Goal: Information Seeking & Learning: Learn about a topic

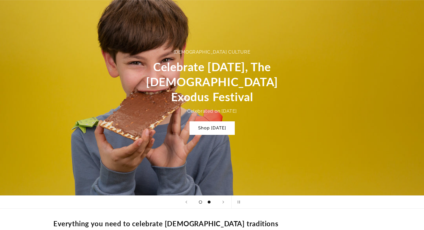
click at [201, 203] on span "Load slide 1 of 2" at bounding box center [200, 202] width 3 height 3
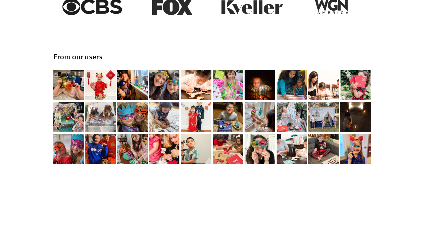
click at [69, 86] on img at bounding box center [68, 85] width 31 height 31
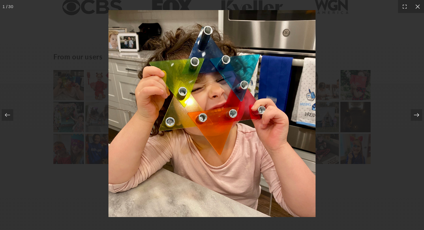
click at [415, 116] on icon at bounding box center [417, 115] width 6 height 6
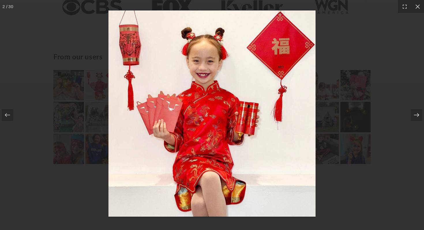
click at [415, 116] on icon at bounding box center [417, 115] width 6 height 6
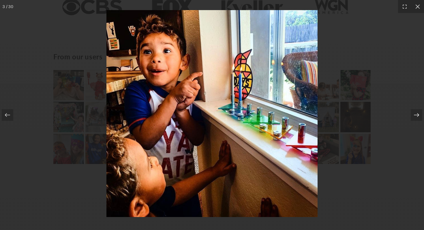
click at [415, 116] on icon at bounding box center [417, 115] width 6 height 6
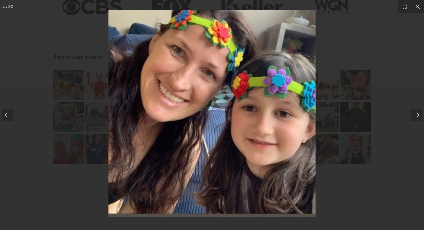
click at [415, 116] on icon at bounding box center [417, 115] width 6 height 6
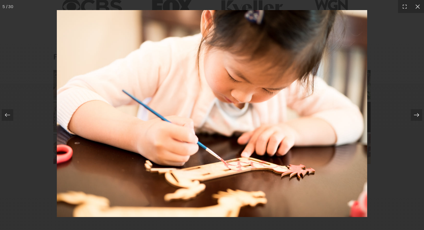
click at [415, 116] on icon at bounding box center [417, 115] width 6 height 6
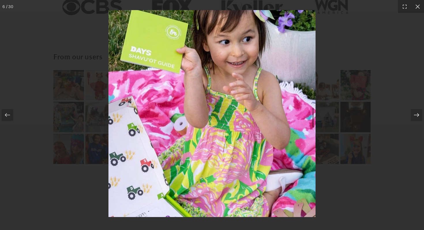
click at [415, 116] on icon at bounding box center [417, 115] width 6 height 6
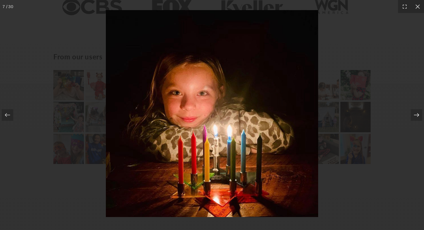
click at [415, 116] on icon at bounding box center [417, 115] width 6 height 6
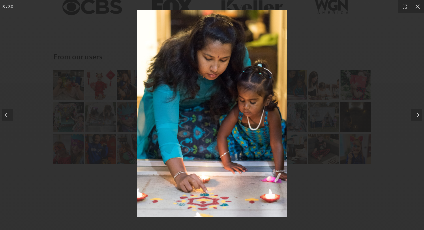
click at [415, 116] on icon at bounding box center [417, 115] width 6 height 6
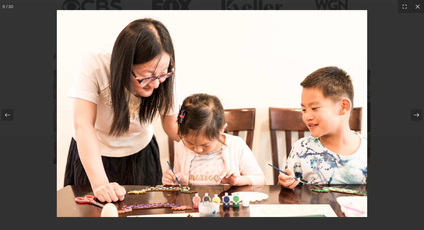
click at [415, 116] on icon at bounding box center [417, 115] width 6 height 6
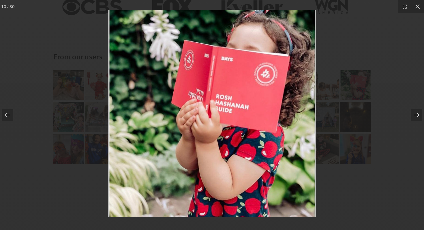
click at [415, 116] on icon at bounding box center [417, 115] width 6 height 6
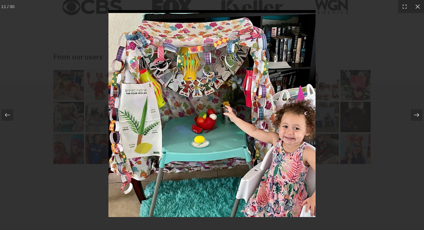
click at [415, 116] on icon at bounding box center [417, 115] width 6 height 6
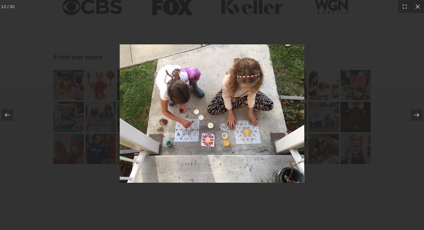
click at [415, 116] on icon at bounding box center [417, 115] width 6 height 6
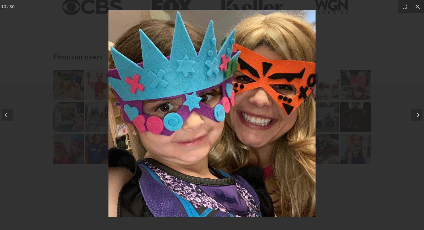
click at [415, 116] on icon at bounding box center [417, 115] width 6 height 6
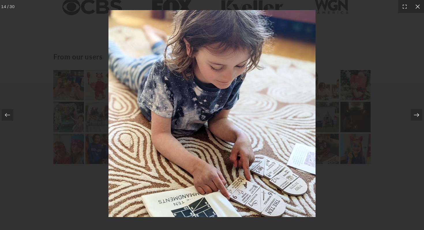
click at [415, 116] on icon at bounding box center [417, 115] width 6 height 6
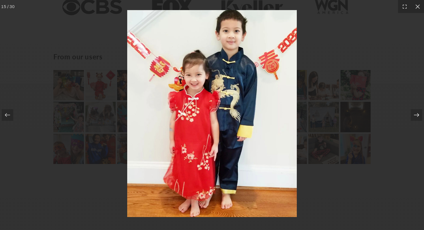
click at [415, 116] on icon at bounding box center [417, 115] width 6 height 6
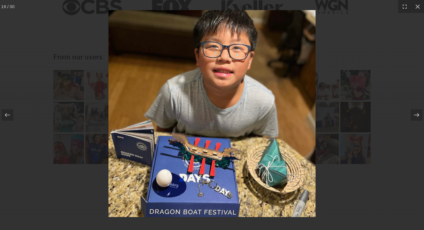
click at [415, 116] on icon at bounding box center [417, 115] width 6 height 6
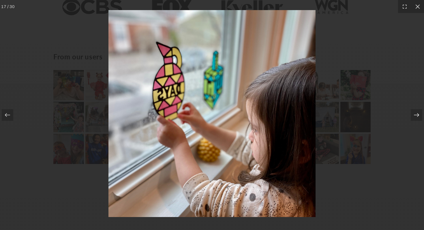
click at [415, 116] on icon at bounding box center [417, 115] width 6 height 6
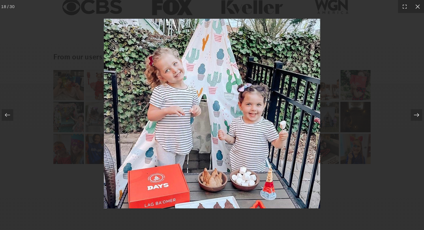
click at [415, 116] on icon at bounding box center [417, 115] width 6 height 6
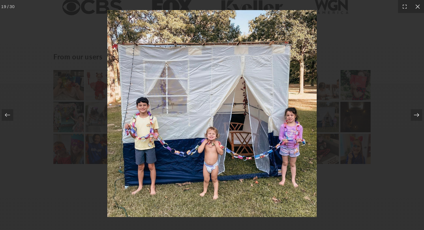
click at [415, 116] on icon at bounding box center [417, 115] width 6 height 6
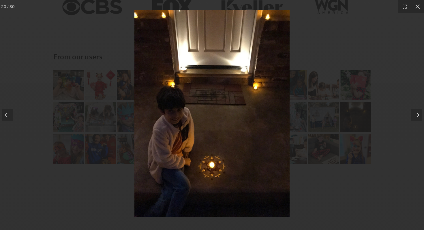
click at [415, 116] on icon at bounding box center [417, 115] width 6 height 6
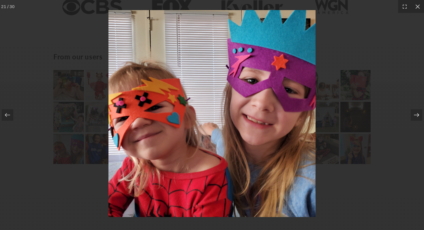
click at [415, 116] on icon at bounding box center [417, 115] width 6 height 6
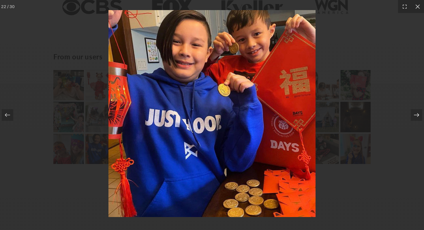
click at [415, 116] on icon at bounding box center [417, 115] width 6 height 6
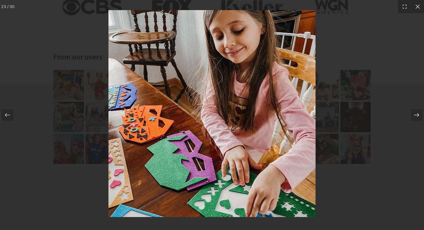
click at [415, 116] on icon at bounding box center [417, 115] width 6 height 6
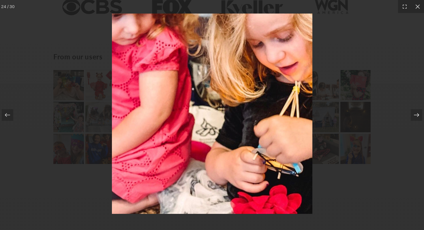
click at [415, 116] on icon at bounding box center [417, 115] width 6 height 6
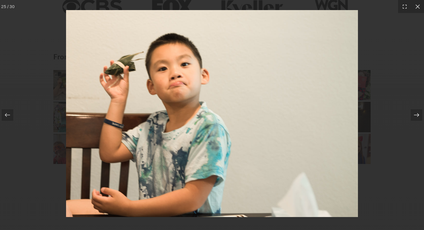
click at [415, 116] on icon at bounding box center [417, 115] width 6 height 6
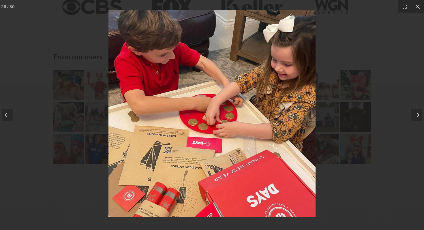
click at [415, 116] on icon at bounding box center [417, 115] width 6 height 6
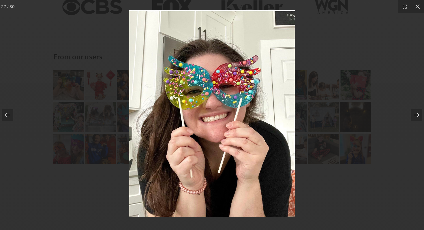
click at [415, 116] on icon at bounding box center [417, 115] width 6 height 6
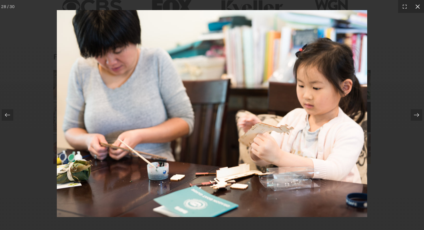
click at [416, 8] on icon at bounding box center [418, 7] width 6 height 6
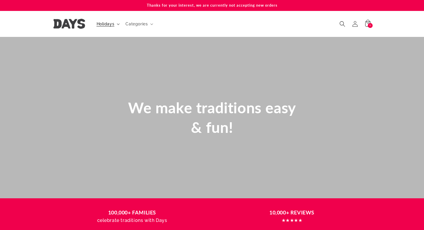
click at [107, 24] on span "Holidays" at bounding box center [106, 23] width 18 height 5
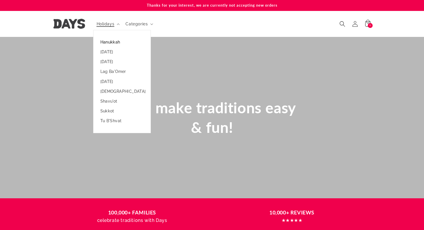
click at [108, 44] on link "Hanukkah" at bounding box center [122, 42] width 57 height 10
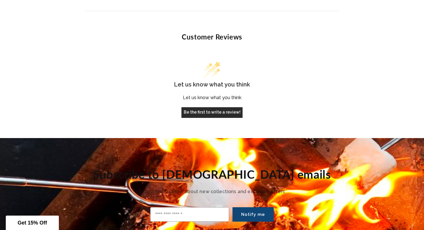
scroll to position [1984, 0]
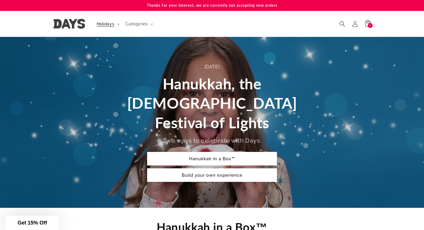
scroll to position [173, 0]
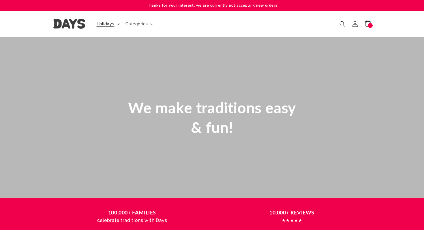
click at [106, 23] on span "Holidays" at bounding box center [106, 23] width 18 height 5
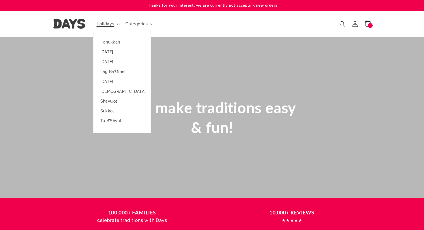
scroll to position [0, 849]
click at [111, 53] on link "[DATE]" at bounding box center [122, 52] width 57 height 10
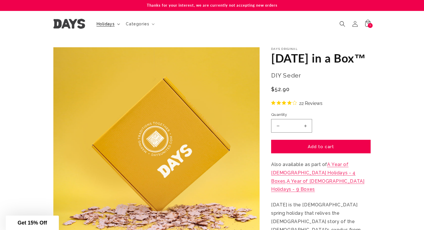
click at [101, 26] on span "Holidays" at bounding box center [106, 23] width 18 height 5
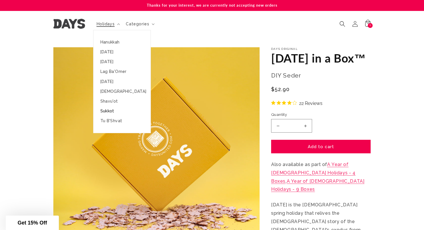
click at [105, 110] on link "Sukkot" at bounding box center [122, 111] width 57 height 10
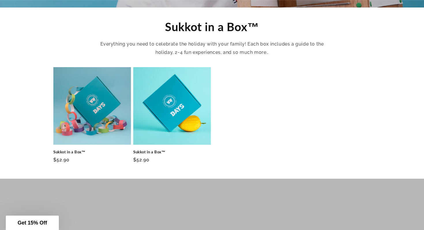
scroll to position [201, 0]
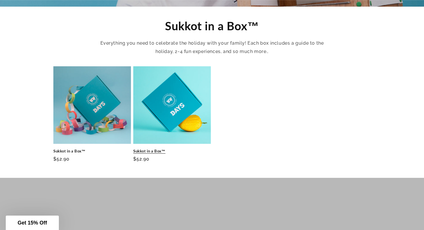
click at [167, 149] on link "Sukkot in a Box™" at bounding box center [172, 151] width 78 height 5
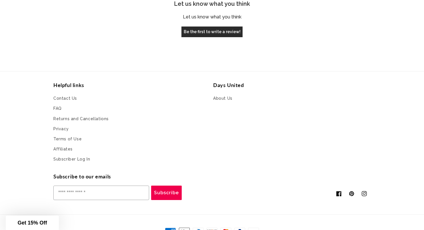
scroll to position [1622, 0]
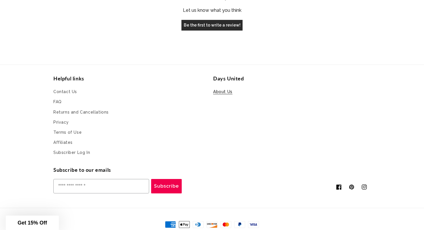
click at [229, 93] on link "About Us" at bounding box center [222, 92] width 19 height 9
